Goal: Task Accomplishment & Management: Manage account settings

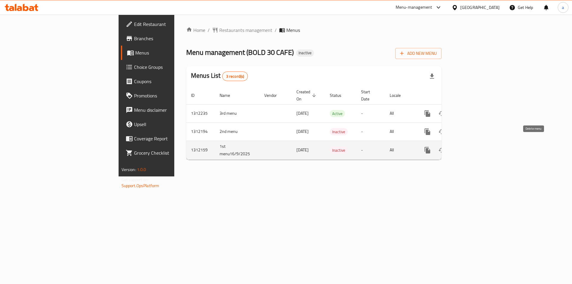
click at [460, 147] on icon "enhanced table" at bounding box center [456, 150] width 7 height 7
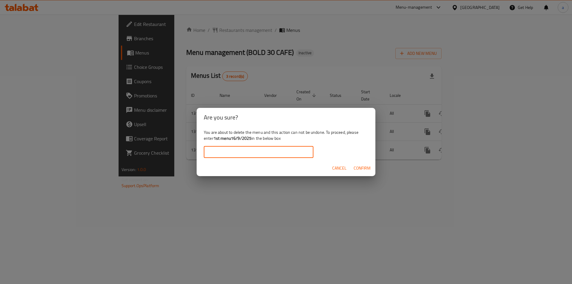
click at [285, 152] on input "text" at bounding box center [259, 152] width 110 height 12
drag, startPoint x: 252, startPoint y: 138, endPoint x: 214, endPoint y: 140, distance: 37.6
click at [214, 140] on div "You are about to delete the menu and this action can not be undone. To proceed,…" at bounding box center [286, 143] width 179 height 33
copy b "1st menu16/9/2025"
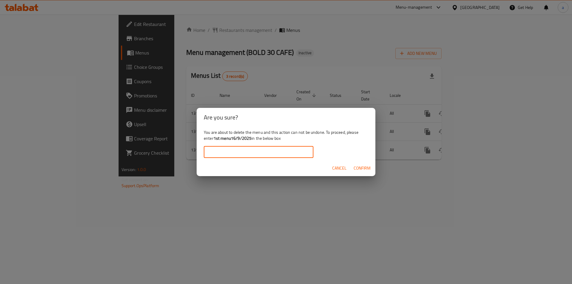
click at [228, 149] on input "text" at bounding box center [259, 152] width 110 height 12
paste input "1st menu16/9/2025"
type input "1st menu16/9/2025"
click at [358, 165] on span "Confirm" at bounding box center [362, 168] width 17 height 7
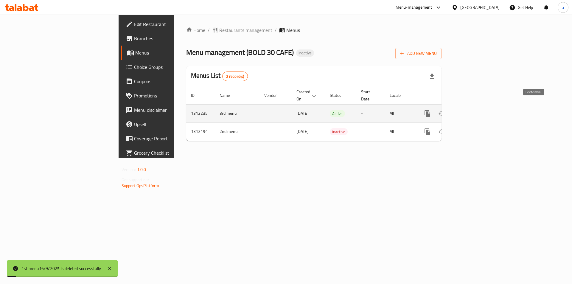
click at [458, 111] on icon "enhanced table" at bounding box center [456, 113] width 4 height 5
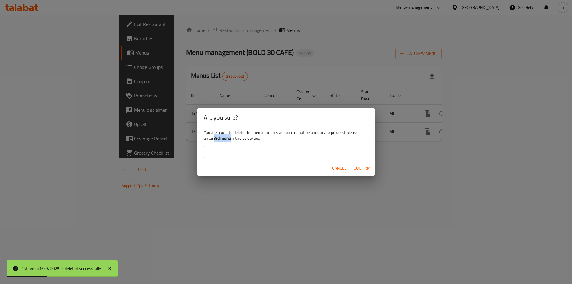
drag, startPoint x: 226, startPoint y: 140, endPoint x: 215, endPoint y: 141, distance: 11.0
click at [215, 141] on div "You are about to delete the menu and this action can not be undone. To proceed,…" at bounding box center [286, 143] width 179 height 33
copy b "3rd menu"
click at [229, 148] on input "text" at bounding box center [259, 152] width 110 height 12
paste input "3rd menu"
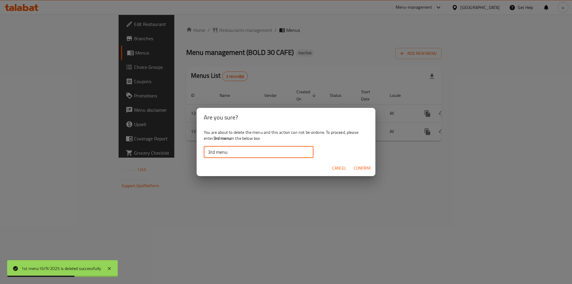
type input "3rd menu"
click at [364, 169] on span "Confirm" at bounding box center [362, 168] width 17 height 7
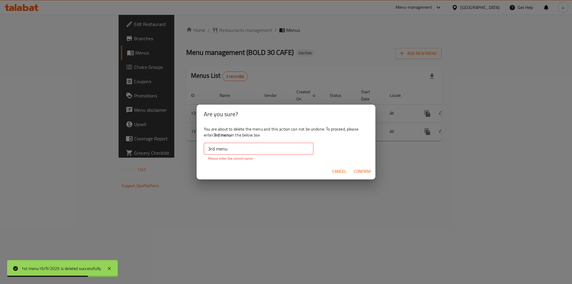
drag, startPoint x: 361, startPoint y: 172, endPoint x: 347, endPoint y: 171, distance: 14.4
click at [361, 172] on span "Confirm" at bounding box center [362, 171] width 17 height 7
click at [246, 152] on input "3rd menu" at bounding box center [259, 149] width 110 height 12
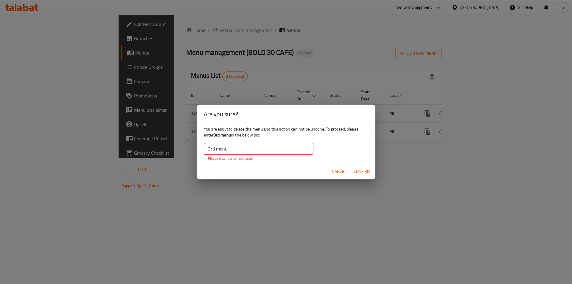
click at [207, 148] on input "3rd menu" at bounding box center [259, 149] width 110 height 12
click at [208, 149] on input "3rd menu" at bounding box center [259, 149] width 110 height 12
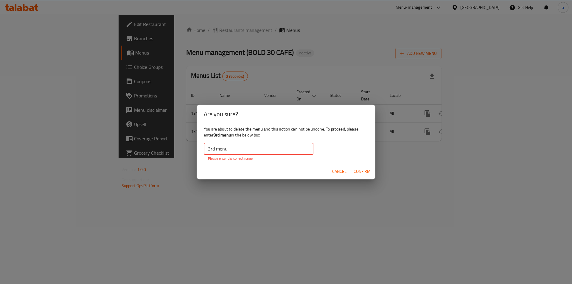
click at [248, 148] on input "3rd menu" at bounding box center [259, 149] width 110 height 12
click at [208, 149] on input "3rd menu" at bounding box center [259, 149] width 110 height 12
click at [251, 153] on input "3rd menu" at bounding box center [259, 149] width 110 height 12
click at [358, 170] on span "Confirm" at bounding box center [362, 171] width 17 height 7
click at [346, 173] on span "Cancel" at bounding box center [339, 171] width 14 height 7
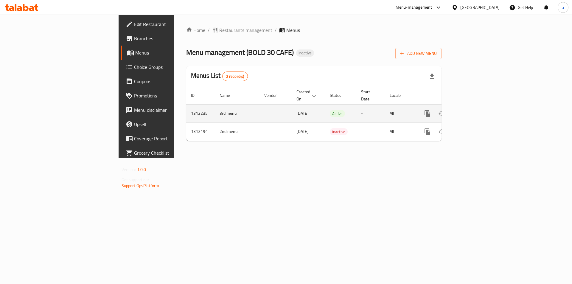
click at [460, 110] on icon "enhanced table" at bounding box center [456, 113] width 7 height 7
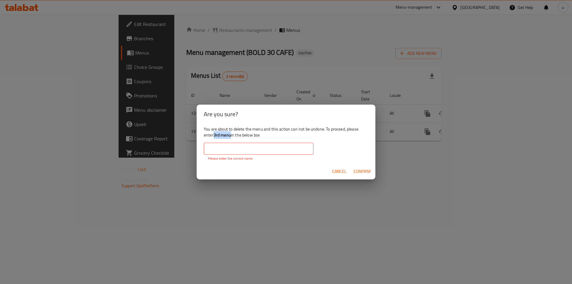
drag, startPoint x: 214, startPoint y: 137, endPoint x: 231, endPoint y: 137, distance: 17.3
click at [231, 137] on div "You are about to delete the menu and this action can not be undone. To proceed,…" at bounding box center [286, 144] width 179 height 40
copy b "3rd menu"
click at [230, 147] on input "text" at bounding box center [259, 149] width 110 height 12
paste input "3rd menu"
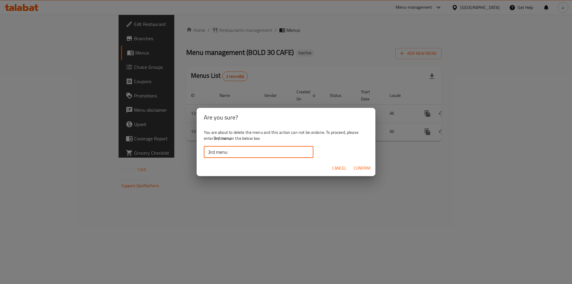
type input "3rd menu"
click at [360, 169] on span "Confirm" at bounding box center [362, 168] width 17 height 7
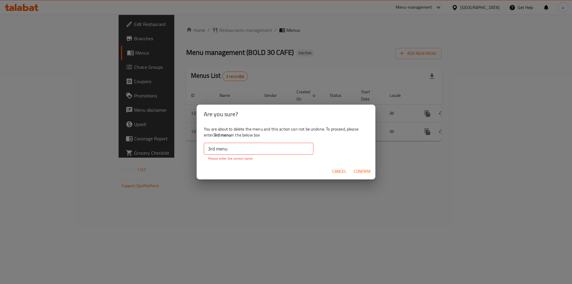
click at [337, 176] on button "Cancel" at bounding box center [339, 171] width 19 height 11
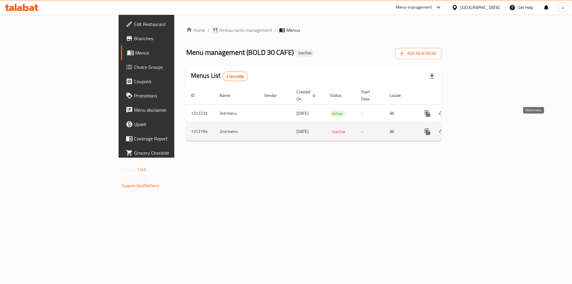
click at [458, 129] on icon "enhanced table" at bounding box center [456, 131] width 4 height 5
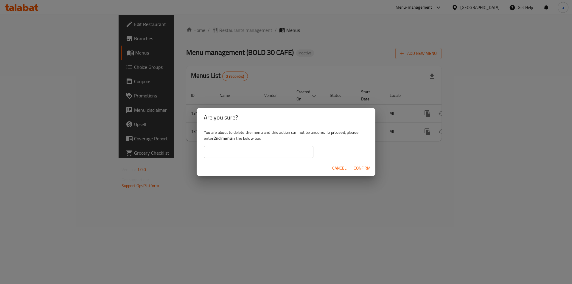
click at [267, 149] on input "text" at bounding box center [259, 152] width 110 height 12
drag, startPoint x: 232, startPoint y: 139, endPoint x: 215, endPoint y: 141, distance: 16.8
click at [215, 141] on b "2nd menu" at bounding box center [223, 138] width 18 height 8
copy b "2nd menu"
click at [231, 152] on input "text" at bounding box center [259, 152] width 110 height 12
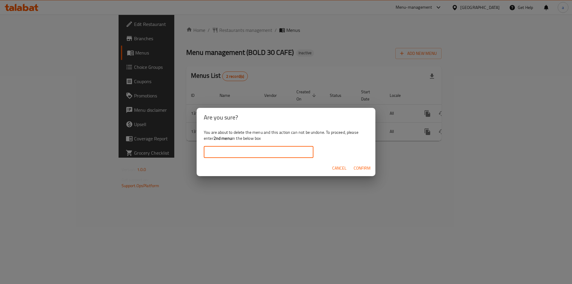
paste input "2nd menu"
type input "2nd menu"
click at [362, 166] on span "Confirm" at bounding box center [362, 168] width 17 height 7
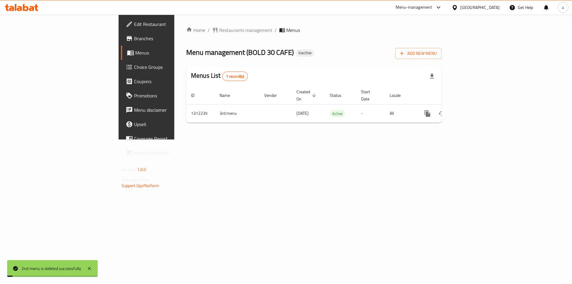
click at [308, 140] on div "Home / Restaurants management / Menus Menu management ( BOLD 30 CAFE ) Inactive…" at bounding box center [313, 77] width 279 height 125
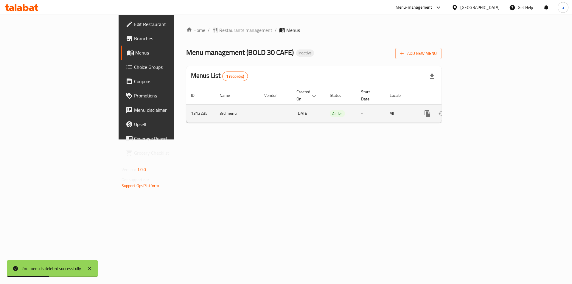
click at [460, 110] on icon "enhanced table" at bounding box center [456, 113] width 7 height 7
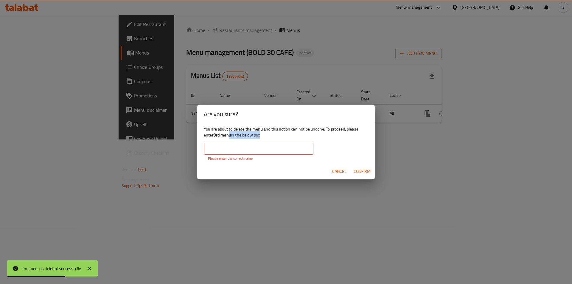
drag, startPoint x: 230, startPoint y: 137, endPoint x: 219, endPoint y: 139, distance: 12.2
click at [219, 139] on div "You are about to delete the menu and this action can not be undone. To proceed,…" at bounding box center [286, 144] width 179 height 40
click at [227, 139] on b "3rd menu" at bounding box center [222, 135] width 17 height 8
drag, startPoint x: 231, startPoint y: 136, endPoint x: 215, endPoint y: 137, distance: 16.1
click at [215, 137] on b "3rd menu" at bounding box center [222, 135] width 17 height 8
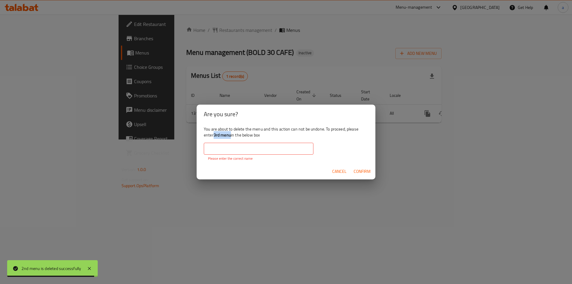
copy b "3rd menu"
click at [226, 148] on input "text" at bounding box center [259, 149] width 110 height 12
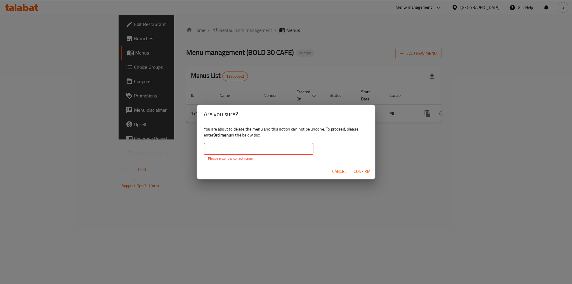
paste input "3rd menu"
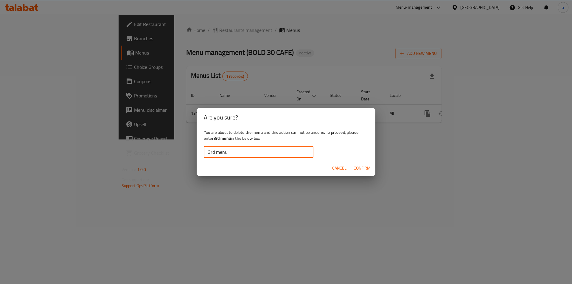
type input "3rd menu"
click at [371, 171] on button "Confirm" at bounding box center [362, 168] width 22 height 11
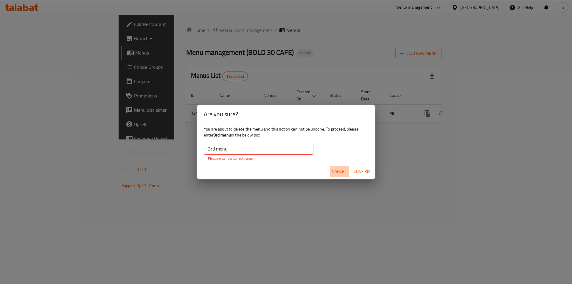
click at [339, 171] on span "Cancel" at bounding box center [339, 171] width 14 height 7
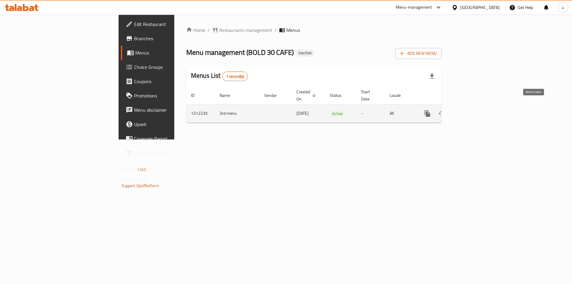
click at [458, 111] on icon "enhanced table" at bounding box center [456, 113] width 4 height 5
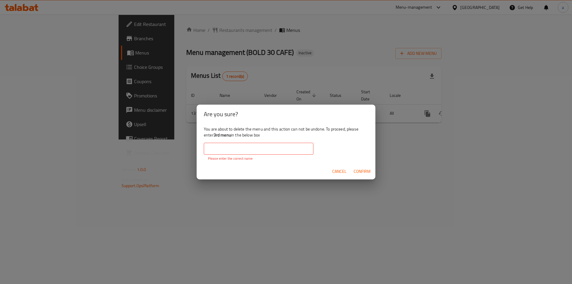
click at [222, 137] on b "3rd menu" at bounding box center [222, 135] width 17 height 8
click at [222, 135] on b "3rd menu" at bounding box center [222, 135] width 17 height 8
drag, startPoint x: 215, startPoint y: 135, endPoint x: 232, endPoint y: 134, distance: 17.0
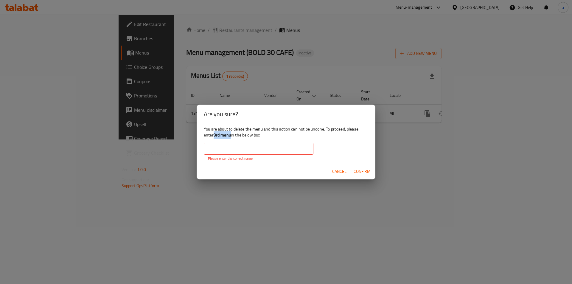
click at [232, 134] on div "You are about to delete the menu and this action can not be undone. To proceed,…" at bounding box center [286, 144] width 179 height 40
copy b "3rd menu"
click at [214, 156] on p "Please enter the correct name" at bounding box center [258, 158] width 101 height 5
paste input "3rd menu"
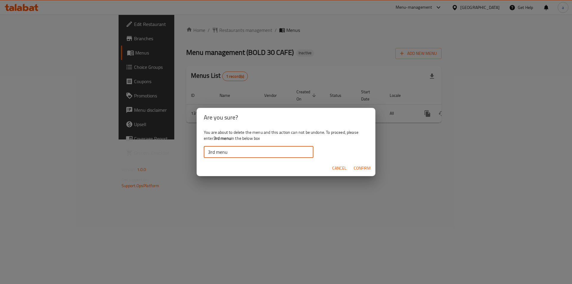
click at [216, 149] on input "3rd menu" at bounding box center [259, 152] width 110 height 12
click at [243, 154] on input "3rd menu" at bounding box center [259, 152] width 110 height 12
click at [357, 166] on span "Confirm" at bounding box center [362, 168] width 17 height 7
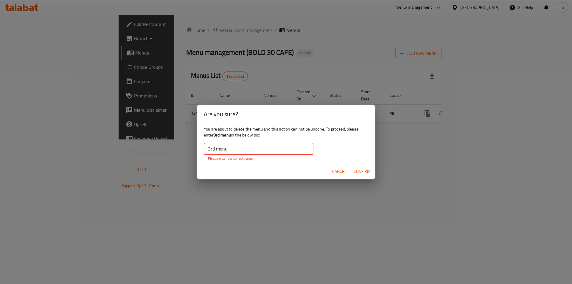
click at [236, 148] on input "3rd menu" at bounding box center [259, 149] width 110 height 12
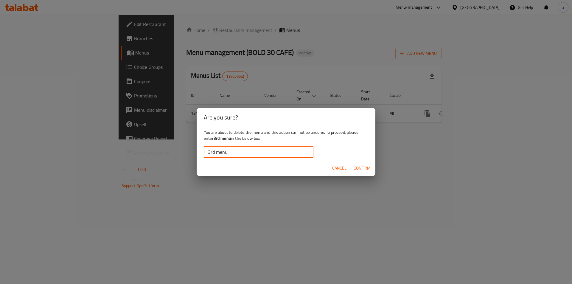
click at [362, 168] on span "Confirm" at bounding box center [362, 168] width 17 height 7
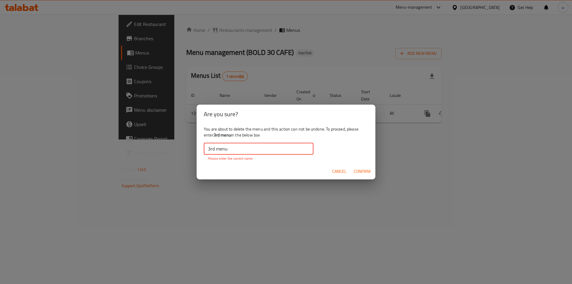
click at [212, 149] on input "3rd menu" at bounding box center [259, 149] width 110 height 12
click at [371, 170] on button "Confirm" at bounding box center [362, 171] width 22 height 11
click at [261, 152] on input "3rd menu" at bounding box center [259, 149] width 110 height 12
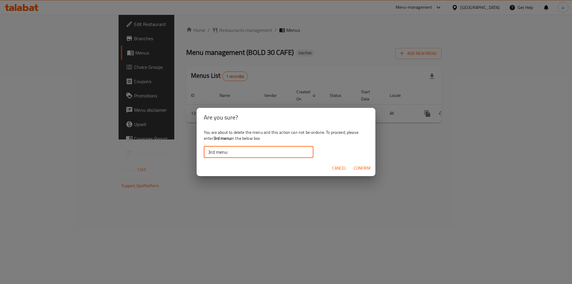
type input "3rd menu"
click at [360, 165] on span "Confirm" at bounding box center [362, 168] width 17 height 7
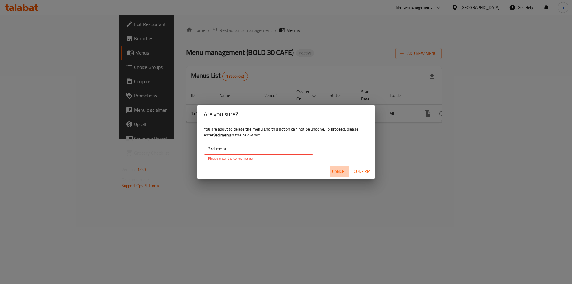
click at [341, 175] on span "Cancel" at bounding box center [339, 171] width 14 height 7
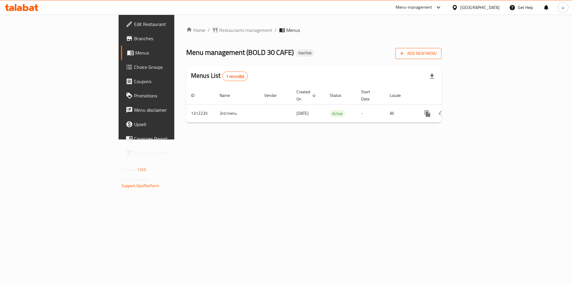
click at [437, 50] on span "Add New Menu" at bounding box center [418, 53] width 37 height 7
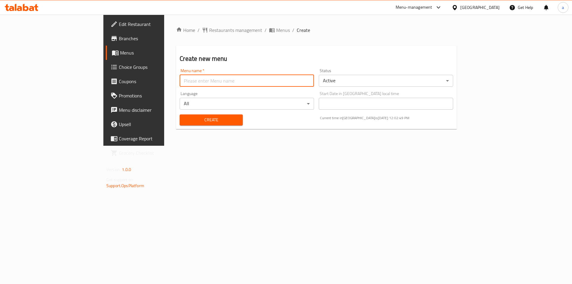
click at [283, 79] on input "text" at bounding box center [247, 81] width 134 height 12
type input "[PERSON_NAME] 8047"
click at [195, 122] on span "Create" at bounding box center [211, 119] width 53 height 7
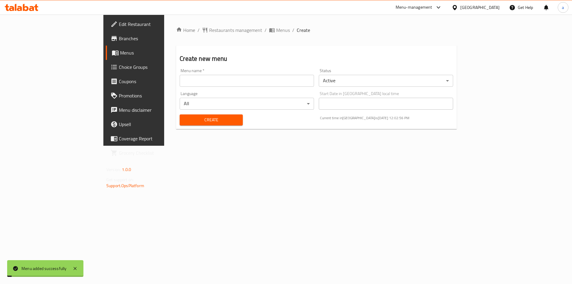
click at [120, 53] on span "Menus" at bounding box center [157, 52] width 74 height 7
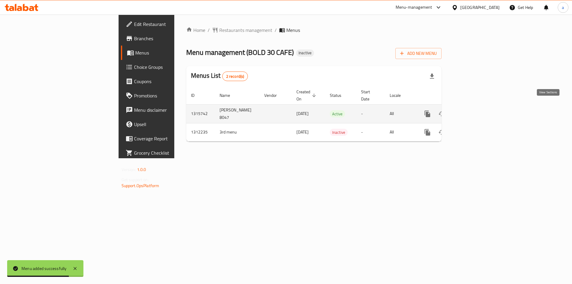
click at [473, 111] on icon "enhanced table" at bounding box center [470, 113] width 5 height 5
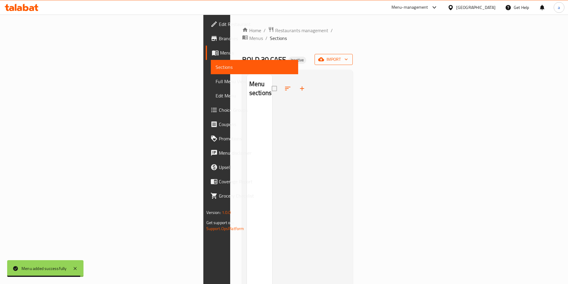
click at [349, 56] on icon "button" at bounding box center [346, 59] width 6 height 6
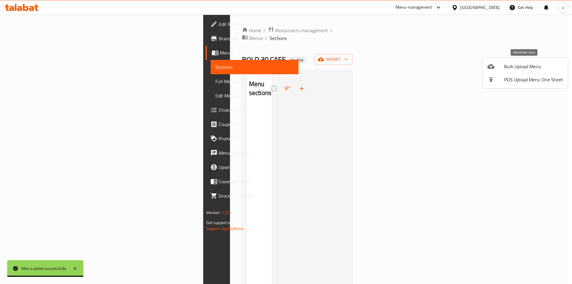
click at [514, 67] on span "Bulk Upload Menu" at bounding box center [533, 66] width 59 height 7
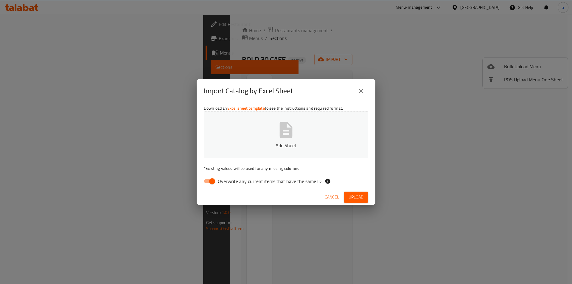
click at [211, 181] on input "Overwrite any current items that have the same ID." at bounding box center [212, 181] width 34 height 11
checkbox input "false"
click at [355, 196] on span "Upload" at bounding box center [356, 196] width 15 height 7
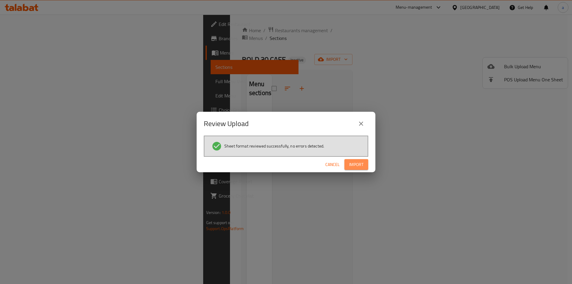
click at [359, 166] on span "Import" at bounding box center [356, 164] width 14 height 7
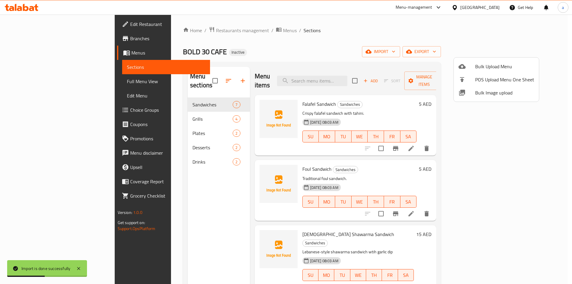
click at [46, 83] on div at bounding box center [286, 142] width 572 height 284
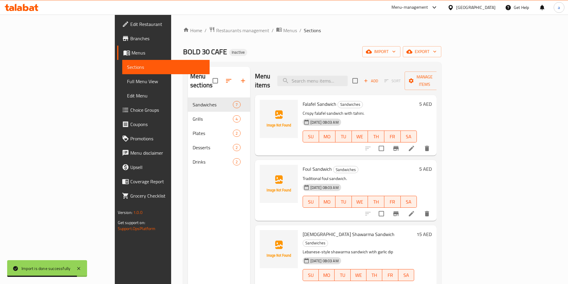
click at [122, 86] on link "Full Menu View" at bounding box center [165, 81] width 87 height 14
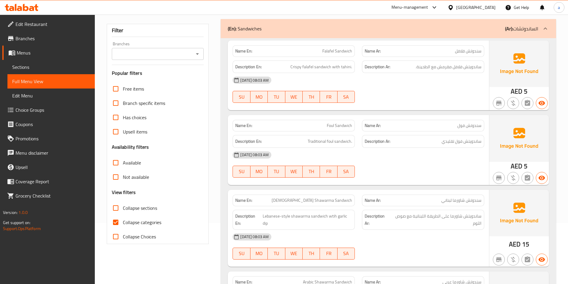
scroll to position [89, 0]
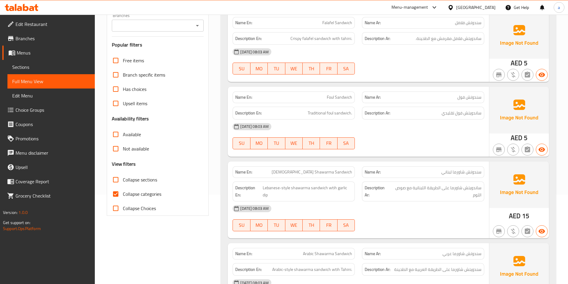
click at [116, 196] on input "Collapse categories" at bounding box center [116, 194] width 14 height 14
checkbox input "false"
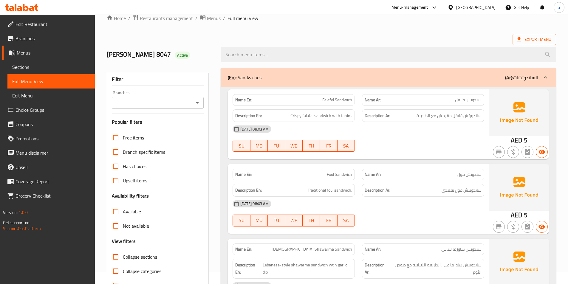
scroll to position [0, 0]
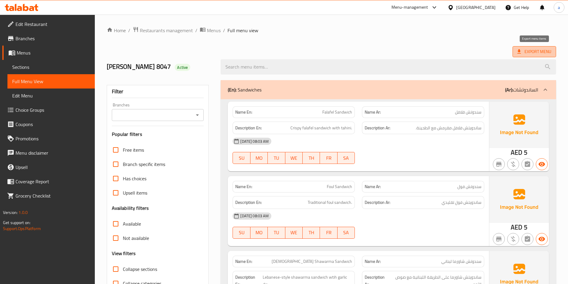
click at [531, 54] on span "Export Menu" at bounding box center [534, 51] width 34 height 7
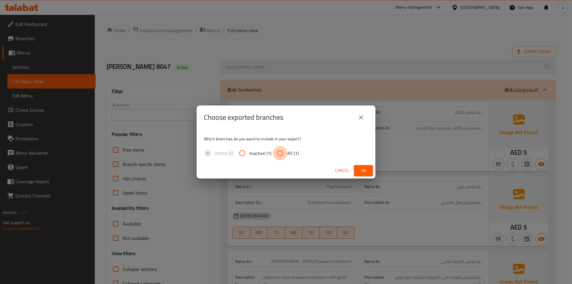
click at [281, 154] on input "All (1)" at bounding box center [280, 153] width 14 height 14
radio input "true"
click at [362, 172] on span "Ok" at bounding box center [364, 170] width 10 height 7
